Goal: Information Seeking & Learning: Check status

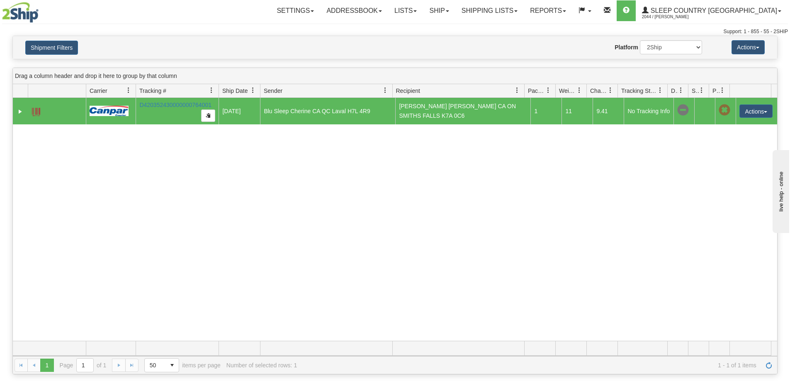
click at [23, 7] on img at bounding box center [20, 12] width 37 height 21
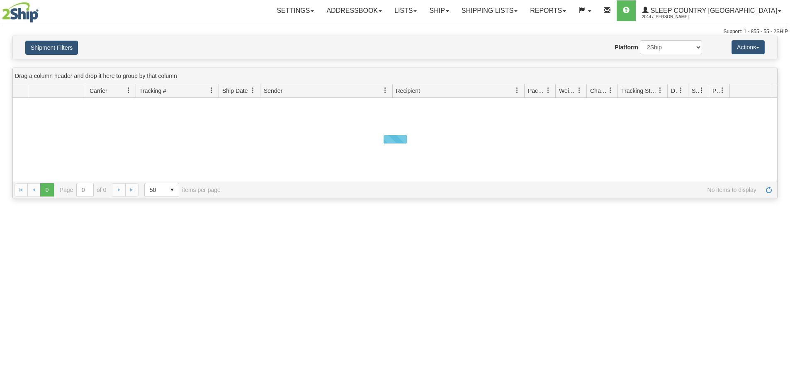
click at [67, 45] on button "Shipment Filters" at bounding box center [51, 48] width 53 height 14
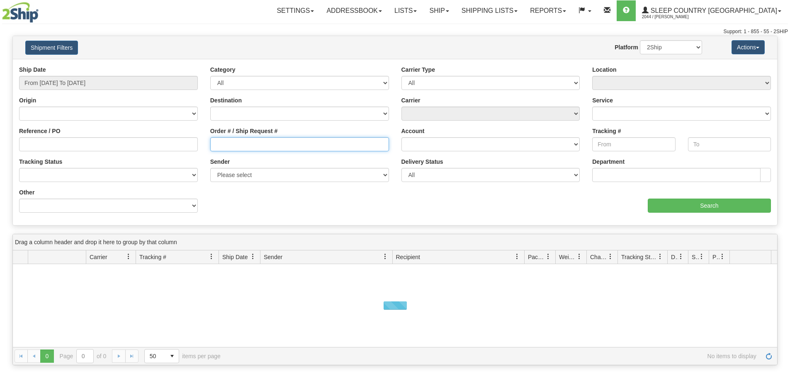
click at [232, 142] on input "Order # / Ship Request #" at bounding box center [299, 144] width 179 height 14
paste input "9000I124467"
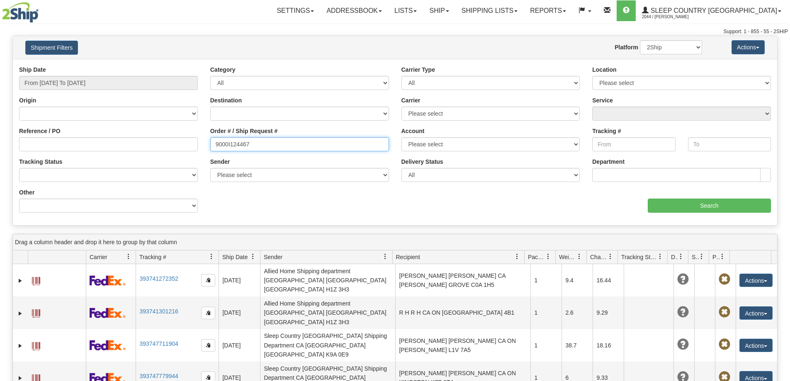
type input "9000I124467"
click at [133, 81] on input "From [DATE] To [DATE]" at bounding box center [108, 83] width 179 height 14
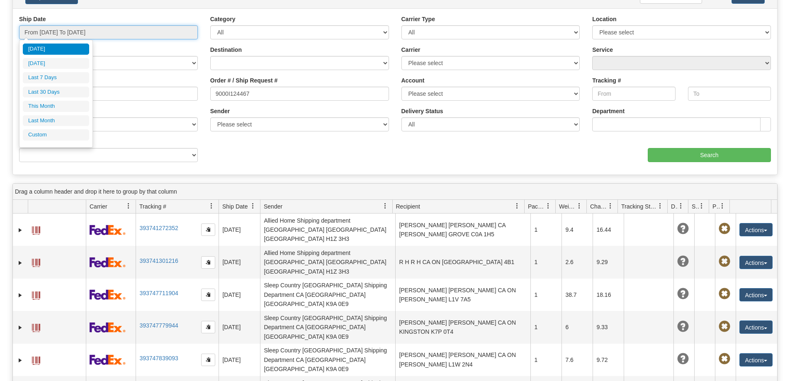
scroll to position [41, 0]
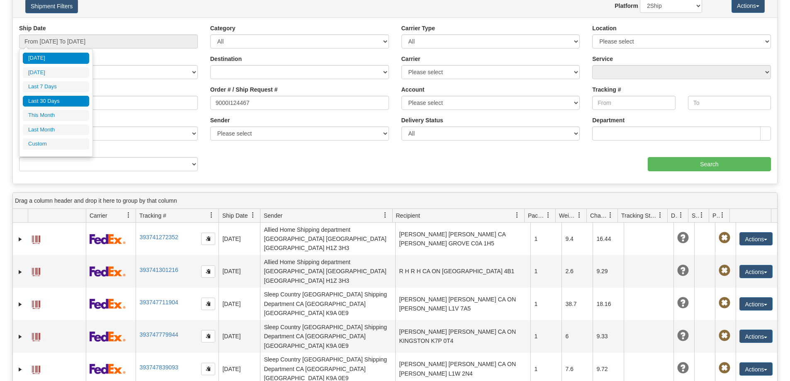
click at [68, 100] on li "Last 30 Days" at bounding box center [56, 101] width 66 height 11
type input "From [DATE] To [DATE]"
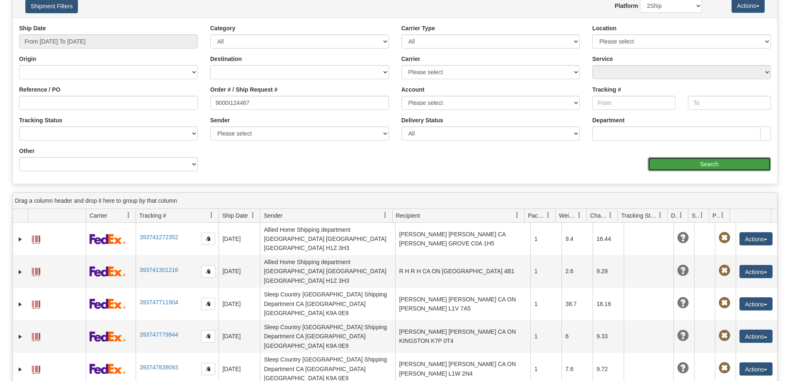
click at [705, 165] on input "Search" at bounding box center [709, 164] width 123 height 14
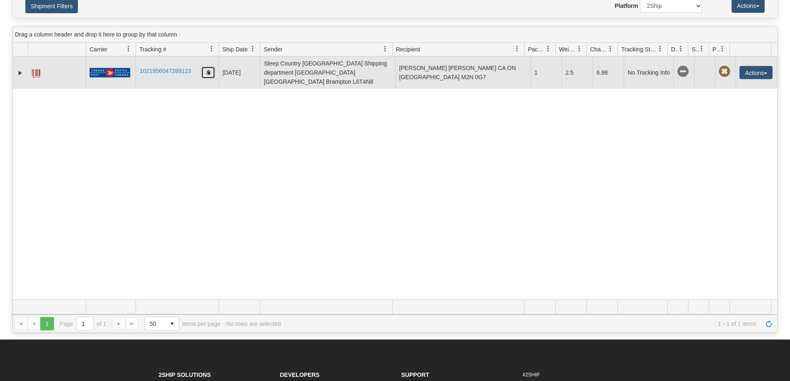
click at [205, 67] on button "button" at bounding box center [208, 72] width 14 height 12
